Goal: Task Accomplishment & Management: Manage account settings

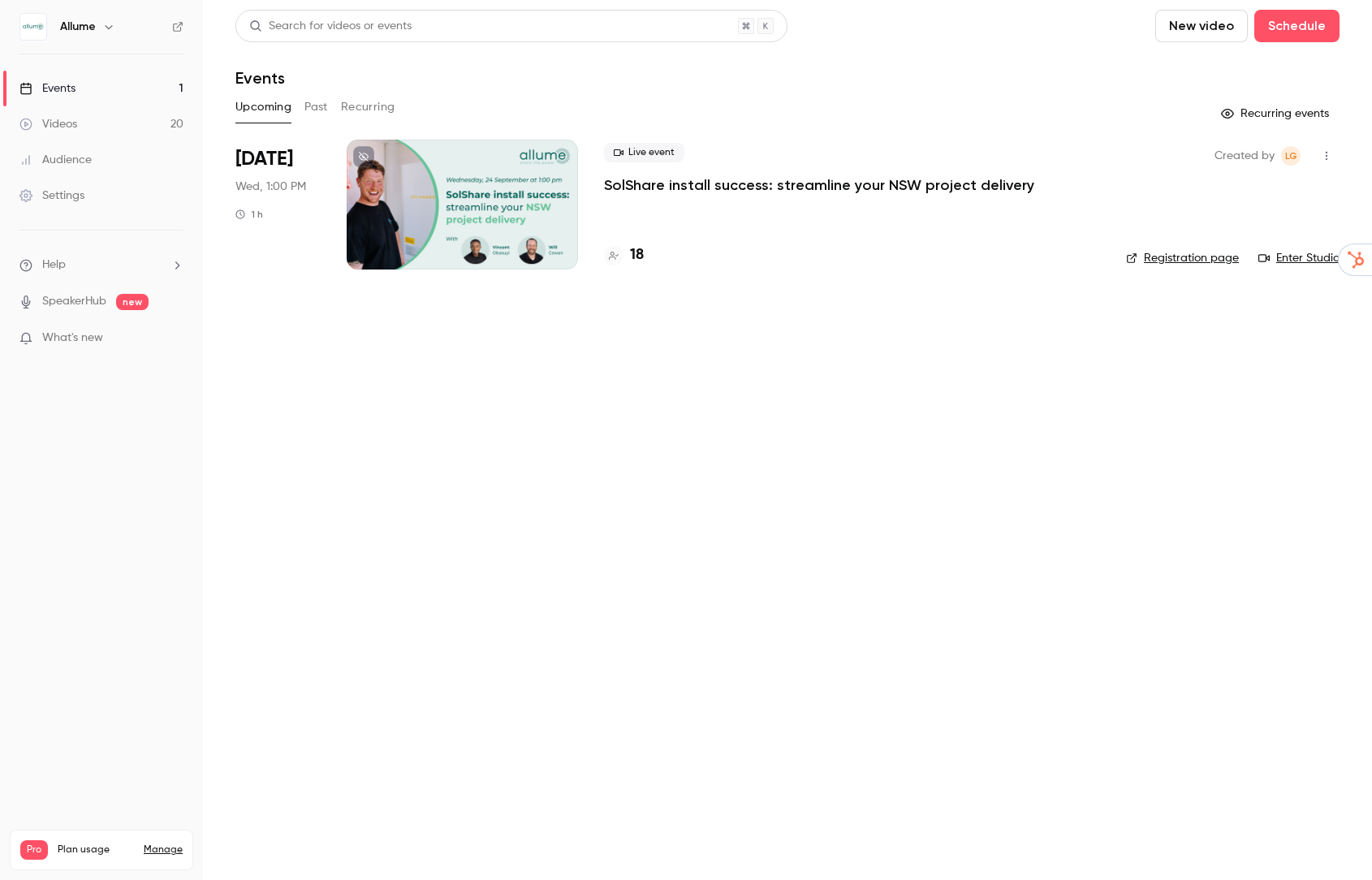
drag, startPoint x: 709, startPoint y: 288, endPoint x: 694, endPoint y: 214, distance: 75.5
click at [710, 287] on li "[DATE] Wed, 1:00 PM 1 h Live event SolShare install success: streamline your NS…" at bounding box center [787, 214] width 1104 height 149
click at [838, 188] on p "SolShare install success: streamline your NSW project delivery" at bounding box center [818, 185] width 430 height 19
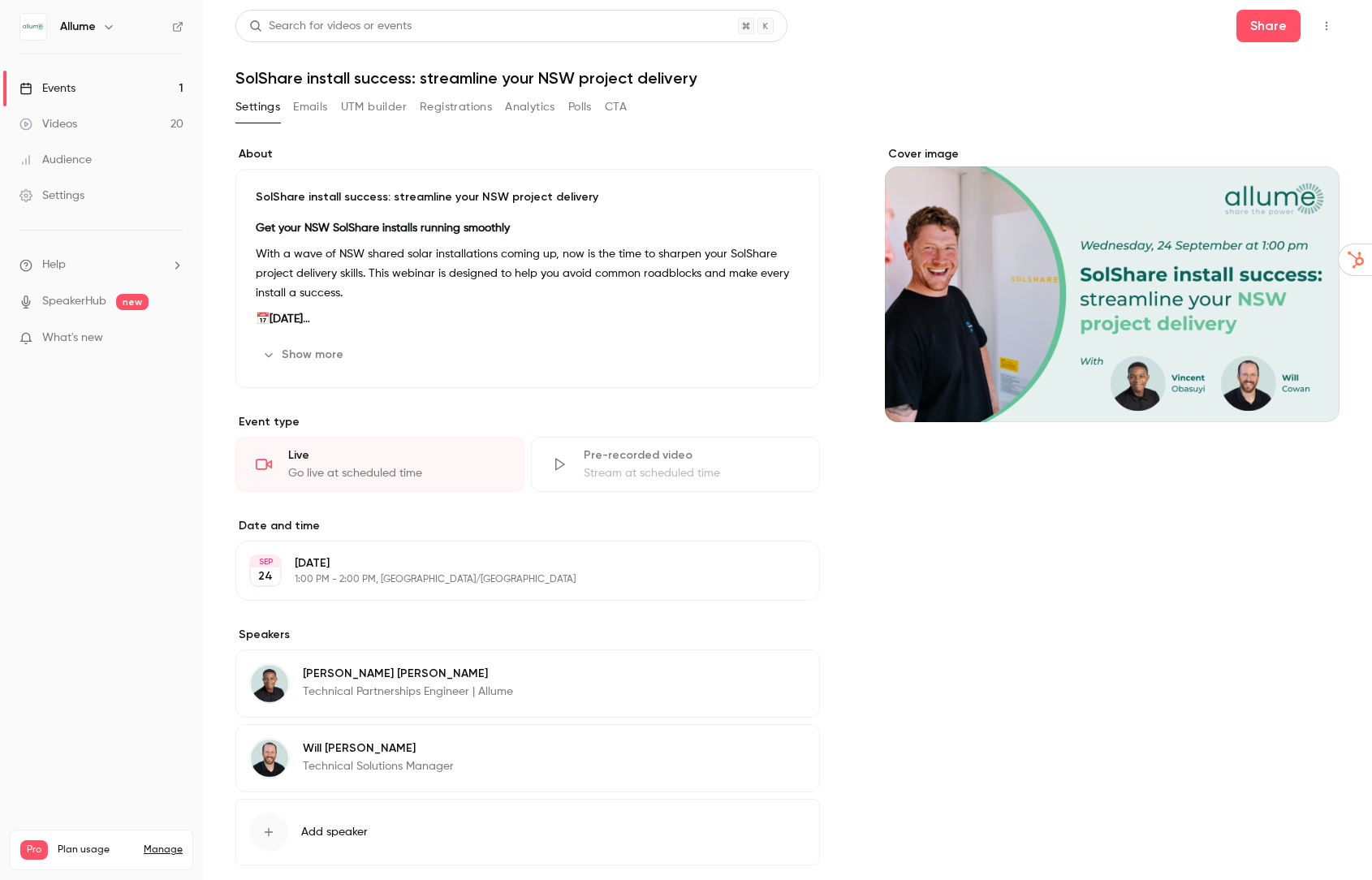
click at [444, 105] on button "Registrations" at bounding box center [455, 107] width 72 height 26
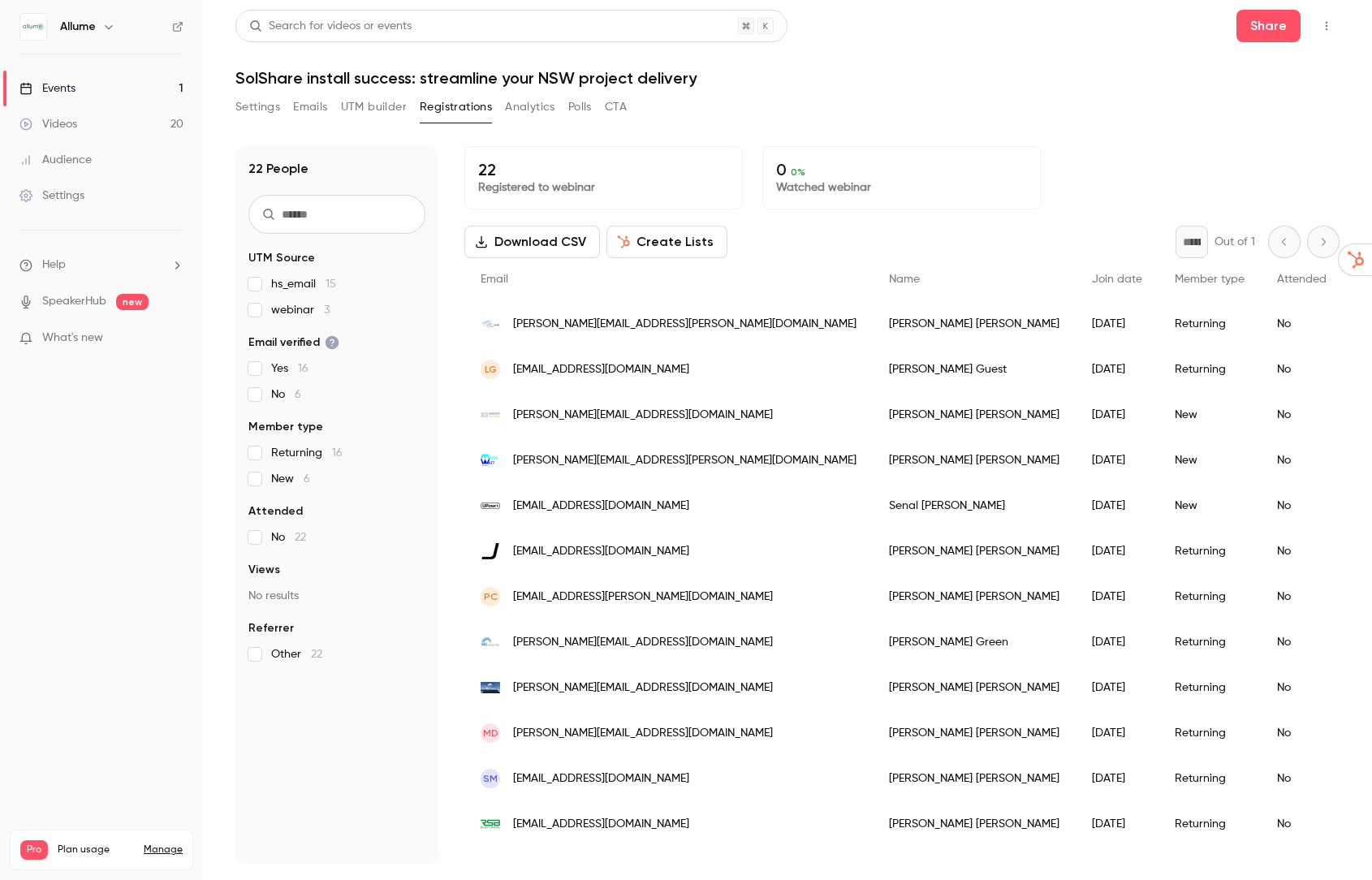
click at [661, 79] on h1 "SolShare install success: streamline your NSW project delivery" at bounding box center [787, 78] width 1104 height 19
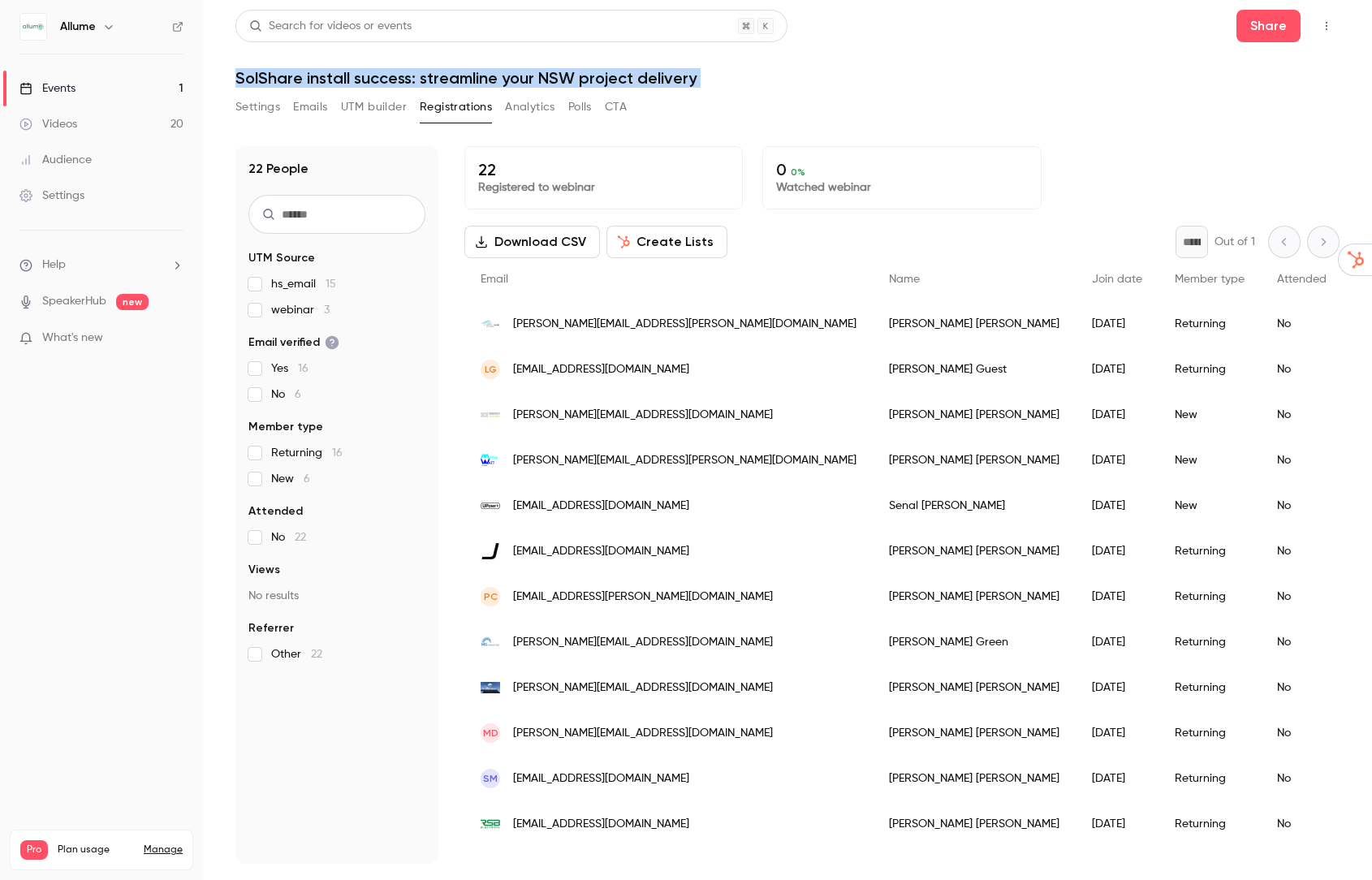
click at [661, 79] on h1 "SolShare install success: streamline your NSW project delivery" at bounding box center [787, 78] width 1104 height 19
click at [711, 82] on h1 "SolShare install success: streamline your NSW project delivery" at bounding box center [787, 78] width 1104 height 19
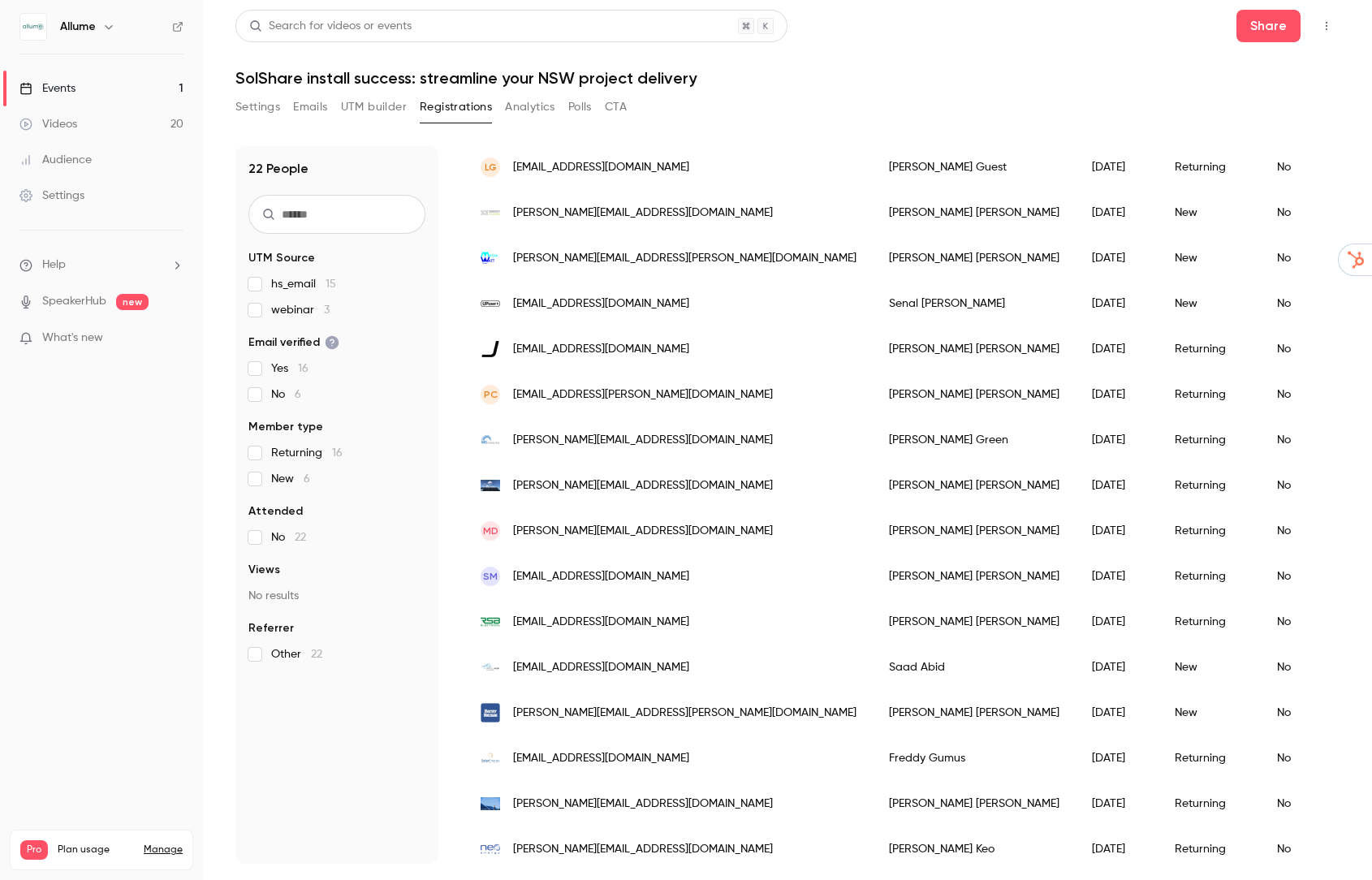
scroll to position [438, 0]
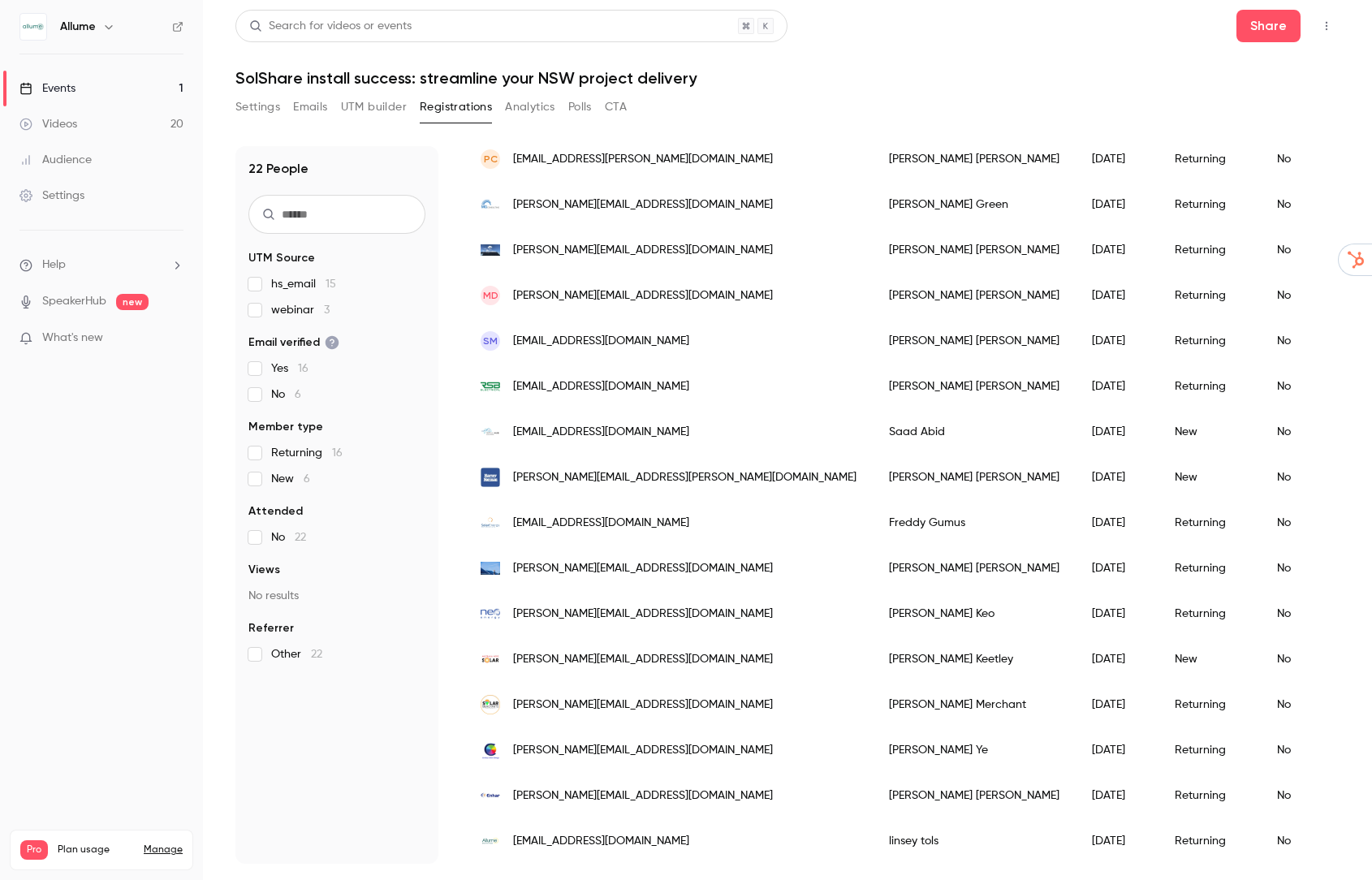
click at [801, 91] on div "Search for videos or events Share SolShare install success: streamline your NSW…" at bounding box center [787, 436] width 1104 height 854
